Goal: Transaction & Acquisition: Obtain resource

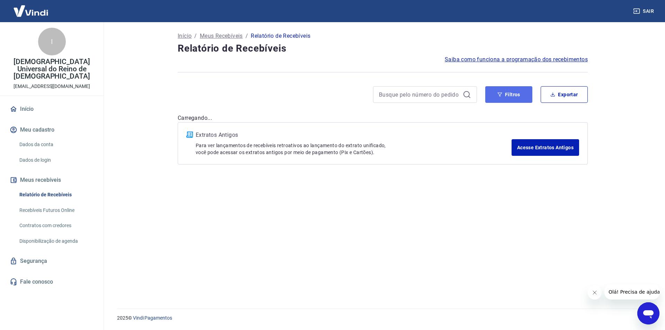
click at [496, 94] on button "Filtros" at bounding box center [508, 94] width 47 height 17
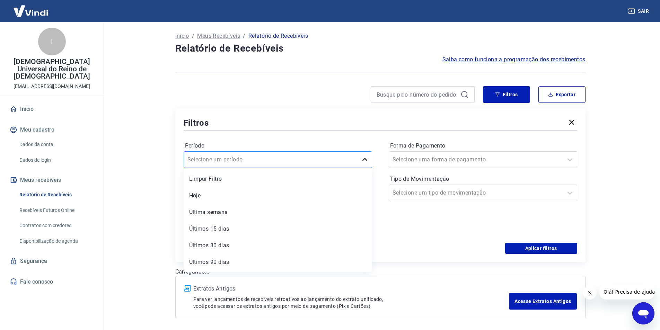
click at [362, 155] on div at bounding box center [365, 160] width 14 height 14
click at [141, 169] on main "Início / Meus Recebíveis / Relatório de Recebíveis Relatório de Recebíveis Saib…" at bounding box center [380, 176] width 560 height 308
click at [364, 196] on icon at bounding box center [362, 193] width 7 height 7
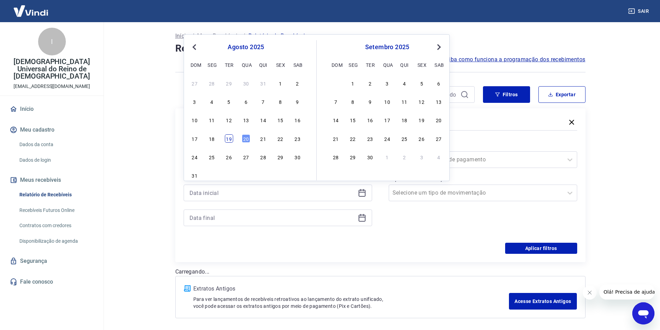
click at [226, 139] on div "19" at bounding box center [229, 138] width 8 height 8
type input "19/08/2025"
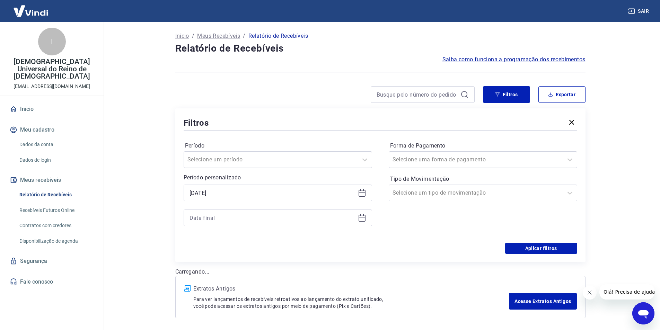
click at [359, 218] on icon at bounding box center [362, 218] width 7 height 7
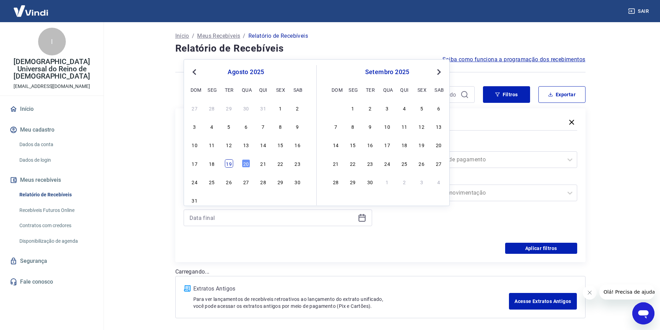
click at [230, 165] on div "19" at bounding box center [229, 163] width 8 height 8
type input "19/08/2025"
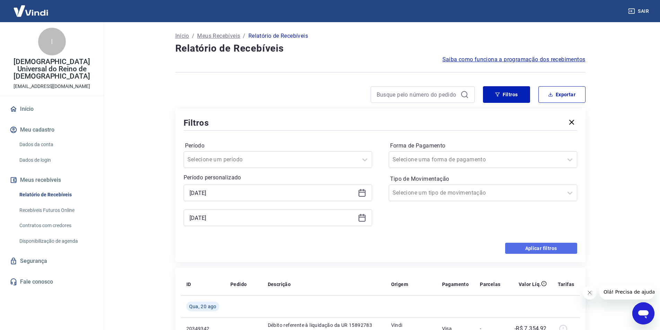
click at [538, 248] on button "Aplicar filtros" at bounding box center [541, 248] width 72 height 11
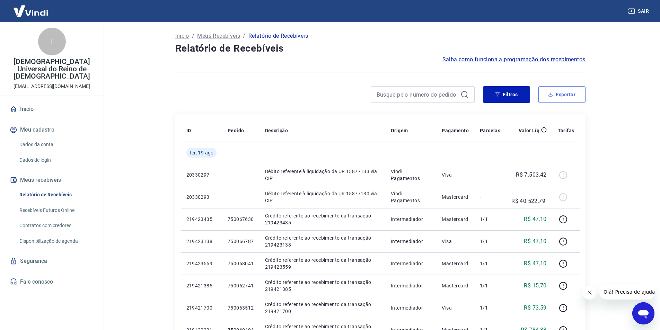
click at [572, 97] on button "Exportar" at bounding box center [561, 94] width 47 height 17
type input "19/08/2025"
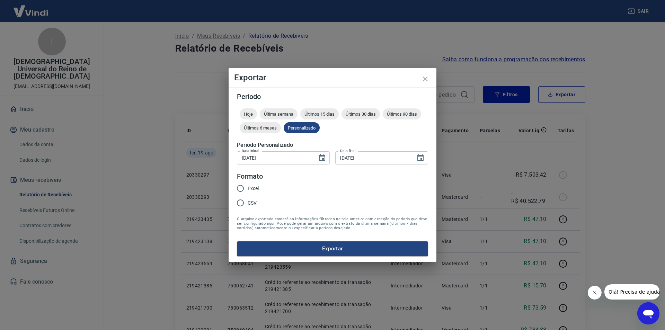
click at [244, 190] on input "Excel" at bounding box center [240, 188] width 15 height 15
radio input "true"
click at [326, 245] on button "Exportar" at bounding box center [332, 249] width 191 height 15
